Goal: Use online tool/utility: Use online tool/utility

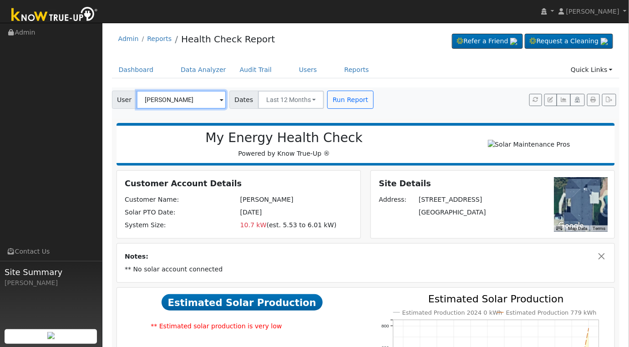
click at [201, 100] on input "[PERSON_NAME]" at bounding box center [182, 100] width 90 height 18
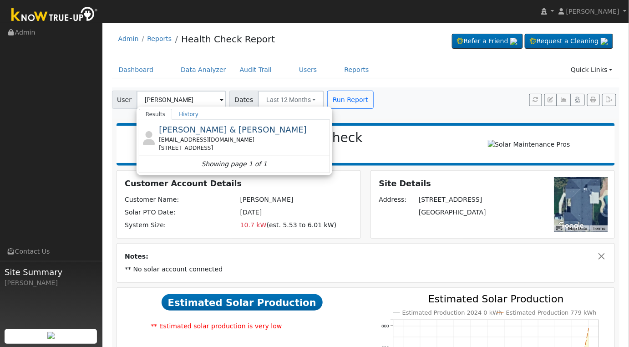
click at [209, 133] on span "Aaron Takao & Sara Collins" at bounding box center [233, 130] width 148 height 10
type input "Aaron Takao & Sara Collins"
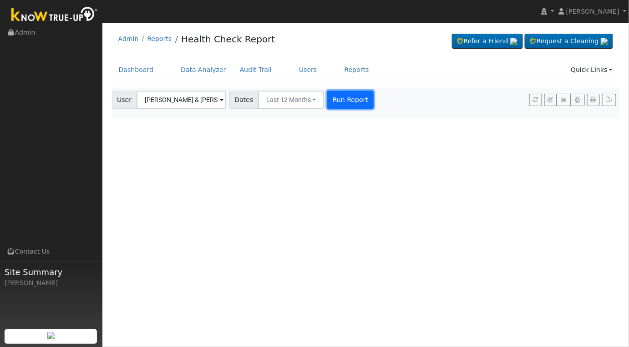
click at [341, 102] on button "Run Report" at bounding box center [350, 100] width 46 height 18
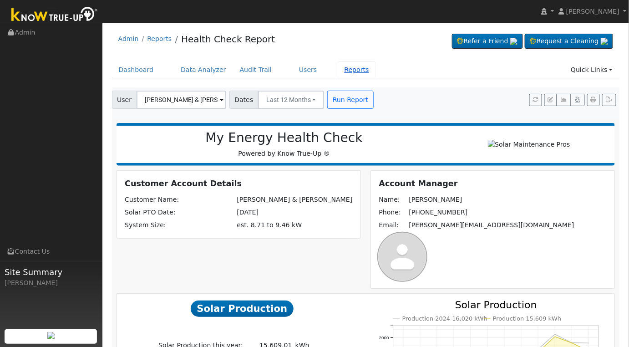
click at [338, 71] on link "Reports" at bounding box center [357, 69] width 38 height 17
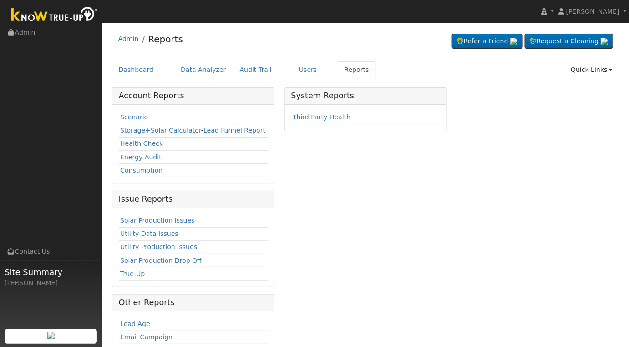
click at [136, 113] on link "Scenario" at bounding box center [134, 116] width 28 height 7
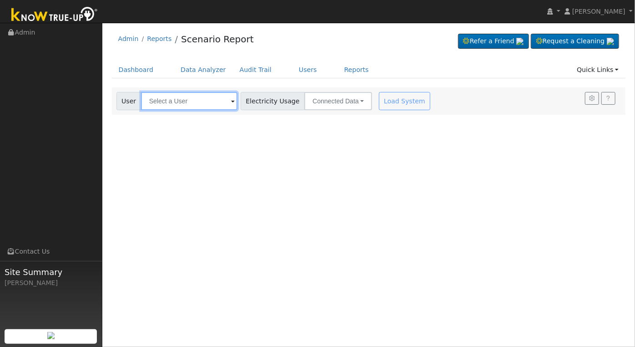
click at [211, 106] on input "text" at bounding box center [189, 101] width 96 height 18
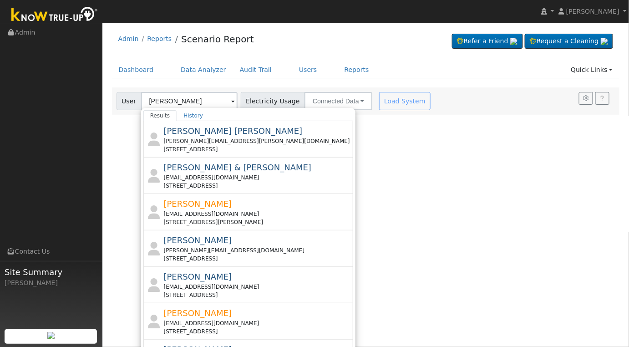
click at [260, 182] on div "2552 North Sycamore Avenue, Kerman, CA 93630" at bounding box center [258, 186] width 188 height 8
type input "Aaron Takao & Sara Collins"
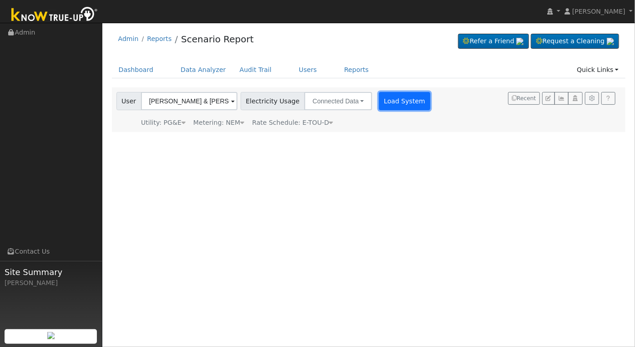
click at [387, 105] on button "Load System" at bounding box center [405, 101] width 52 height 18
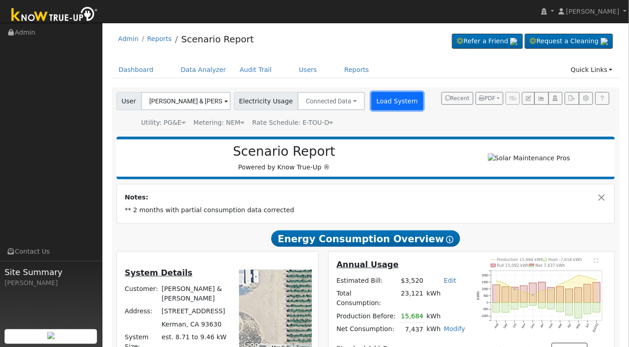
click at [390, 109] on button "Load System" at bounding box center [397, 101] width 52 height 18
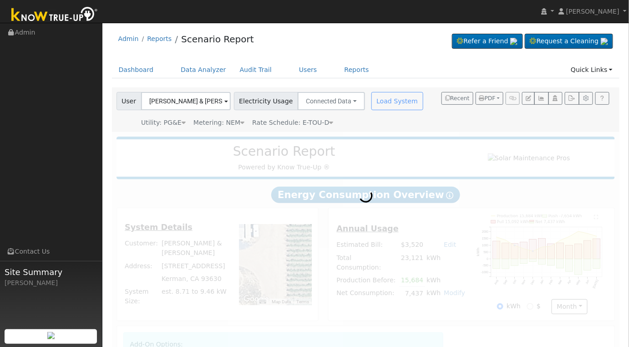
radio input "true"
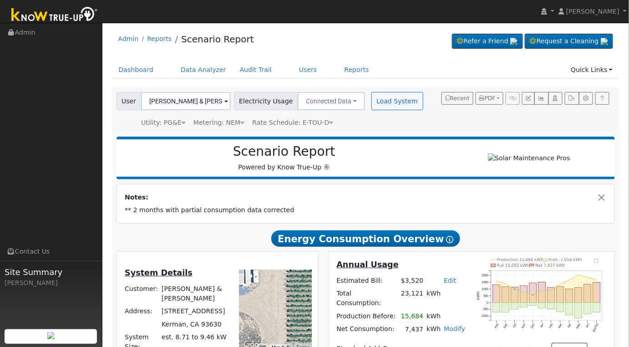
scroll to position [153, 0]
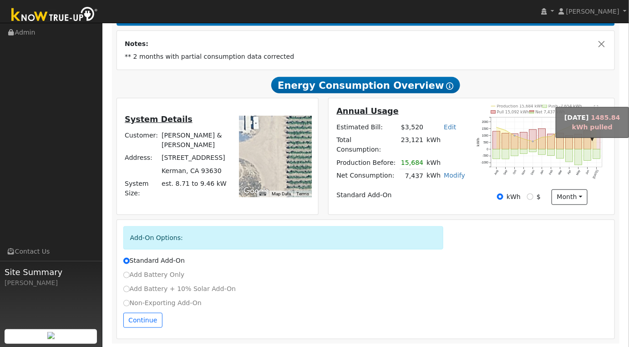
click at [596, 144] on rect "onclick=""" at bounding box center [596, 139] width 7 height 20
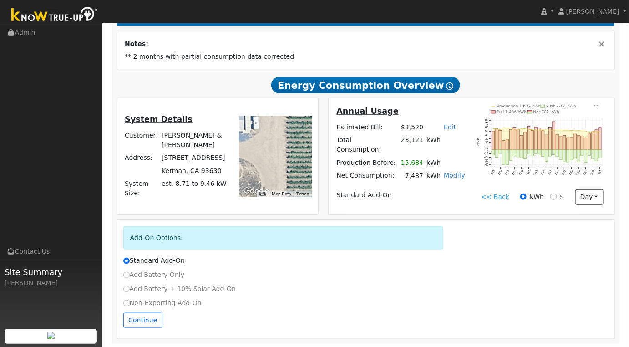
click at [596, 110] on text "" at bounding box center [596, 107] width 4 height 5
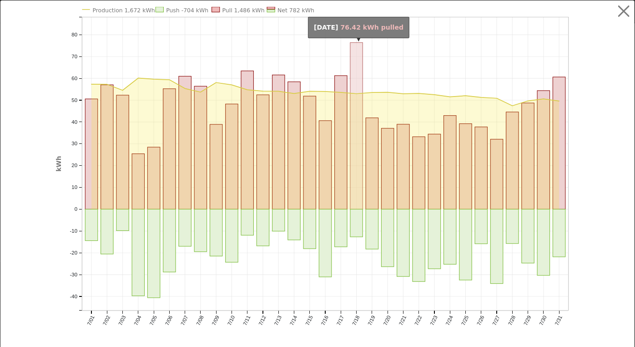
click at [350, 133] on rect "onclick=""" at bounding box center [356, 126] width 12 height 167
click at [351, 66] on rect "onclick=""" at bounding box center [356, 126] width 12 height 167
click at [354, 70] on rect "onclick=""" at bounding box center [356, 126] width 12 height 167
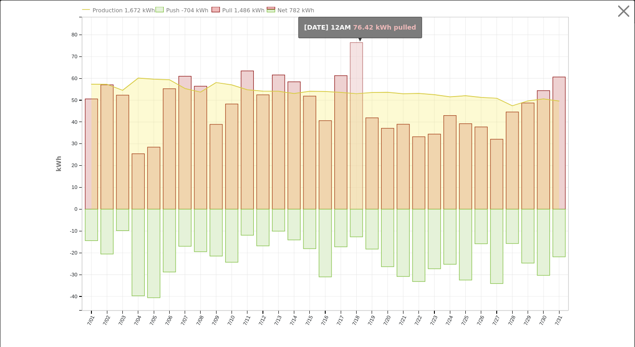
click at [354, 61] on rect "onclick=""" at bounding box center [356, 126] width 12 height 167
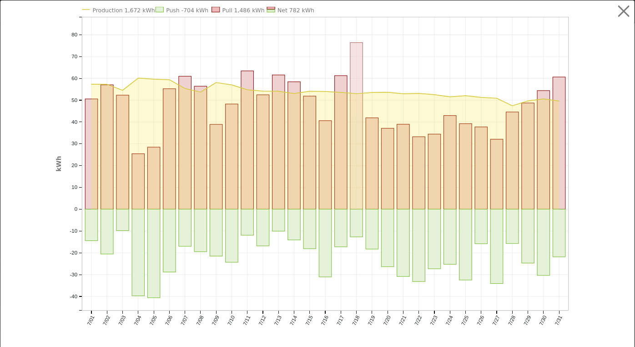
click at [354, 61] on rect "onclick=""" at bounding box center [356, 126] width 12 height 167
click at [617, 12] on button "button" at bounding box center [624, 11] width 17 height 17
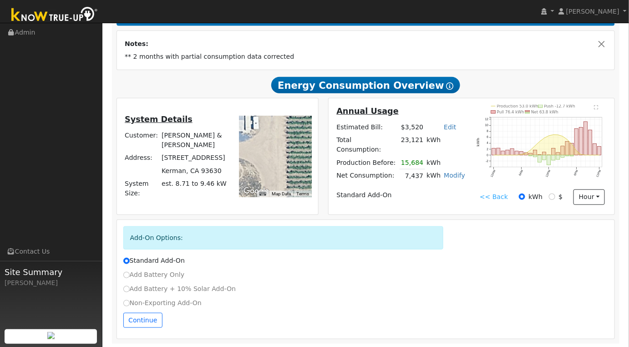
click at [592, 110] on icon "Production 53.0 kWh Push -12.7 kWh Pull 76.4 kWh Net 63.8 kWh 12AM 6AM 12PM 6PM…" at bounding box center [542, 148] width 132 height 86
click at [596, 110] on text "" at bounding box center [596, 107] width 4 height 5
